Goal: Check status: Check status

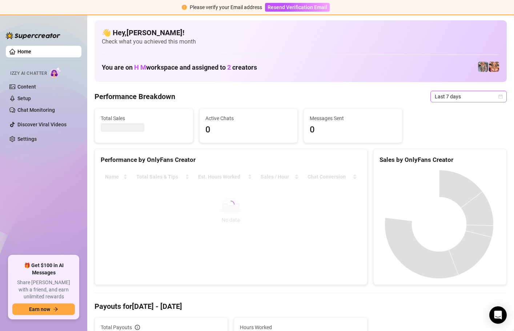
click at [458, 99] on span "Last 7 days" at bounding box center [468, 96] width 68 height 11
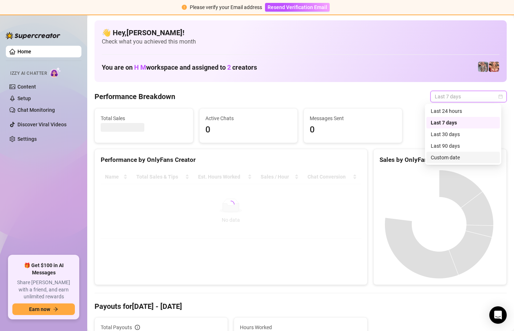
click at [468, 157] on div "Custom date" at bounding box center [462, 158] width 65 height 8
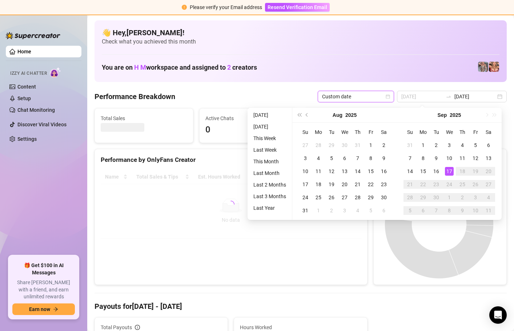
click at [446, 172] on div "17" at bounding box center [449, 171] width 9 height 9
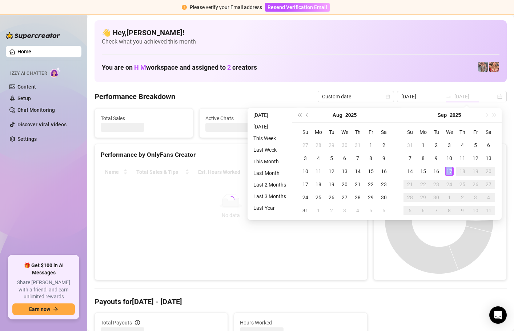
click at [446, 172] on div "17" at bounding box center [449, 171] width 9 height 9
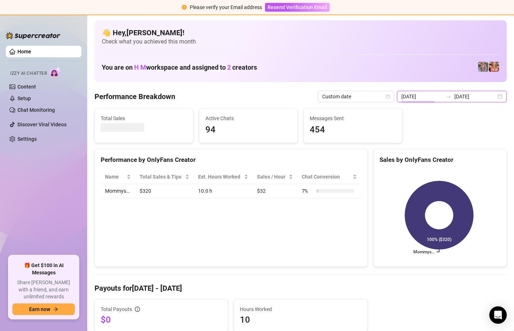
click at [433, 93] on input "[DATE]" at bounding box center [421, 97] width 41 height 8
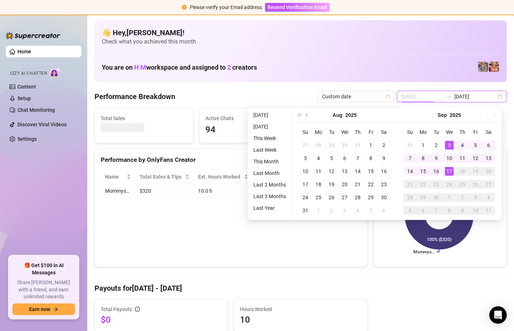
type input "[DATE]"
click at [450, 173] on div "17" at bounding box center [449, 171] width 9 height 9
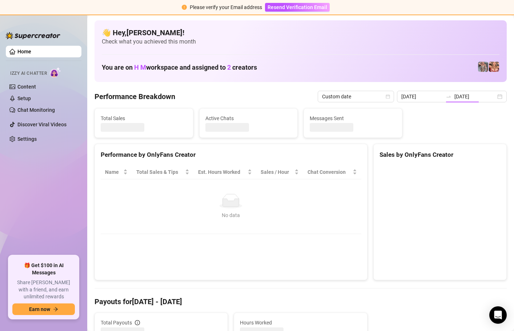
type input "[DATE]"
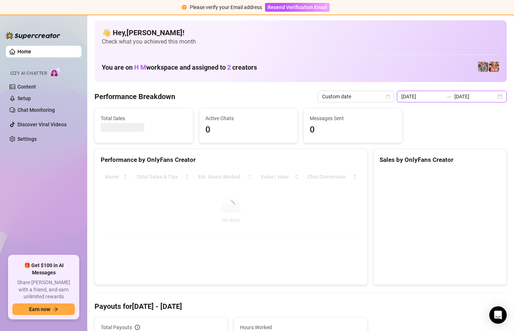
click at [437, 94] on input "[DATE]" at bounding box center [421, 97] width 41 height 8
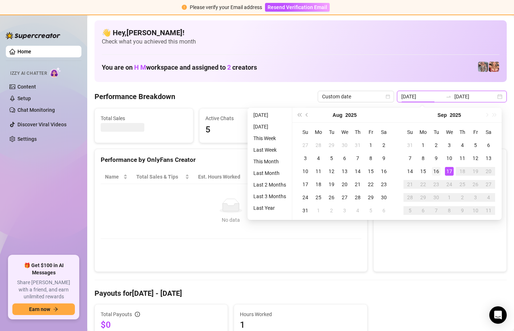
type input "[DATE]"
click at [435, 173] on div "16" at bounding box center [435, 171] width 9 height 9
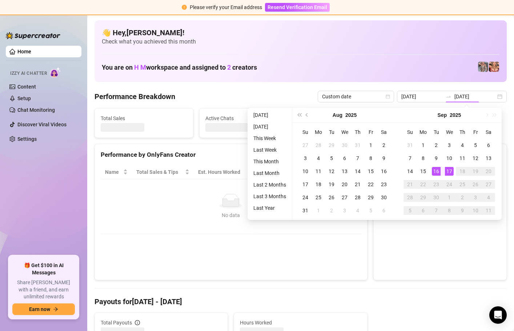
type input "[DATE]"
